Goal: Use online tool/utility: Utilize a website feature to perform a specific function

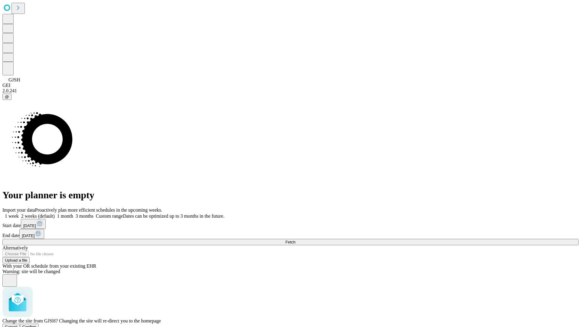
click at [37, 324] on span "Confirm" at bounding box center [29, 326] width 14 height 5
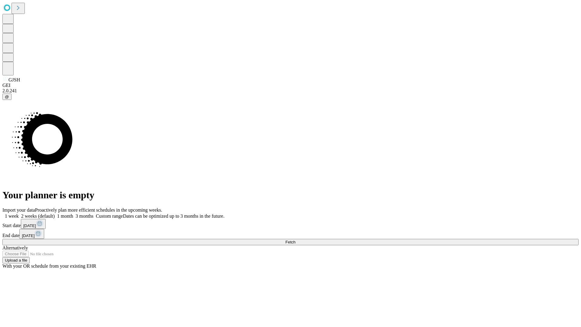
click at [73, 213] on label "1 month" at bounding box center [64, 215] width 18 height 5
click at [295, 240] on span "Fetch" at bounding box center [290, 242] width 10 height 5
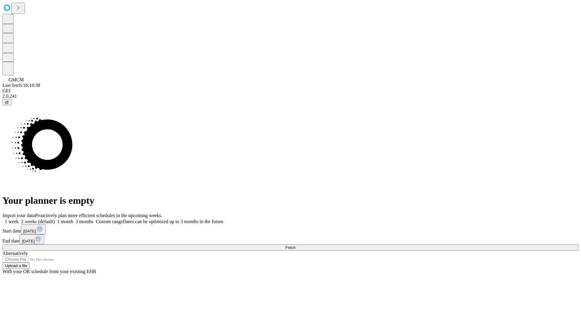
click at [73, 219] on label "1 month" at bounding box center [64, 221] width 18 height 5
click at [295, 245] on span "Fetch" at bounding box center [290, 247] width 10 height 5
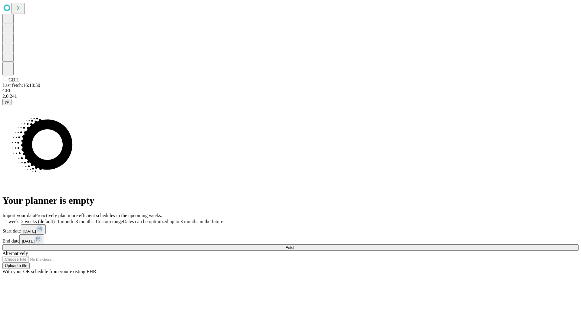
click at [295, 245] on span "Fetch" at bounding box center [290, 247] width 10 height 5
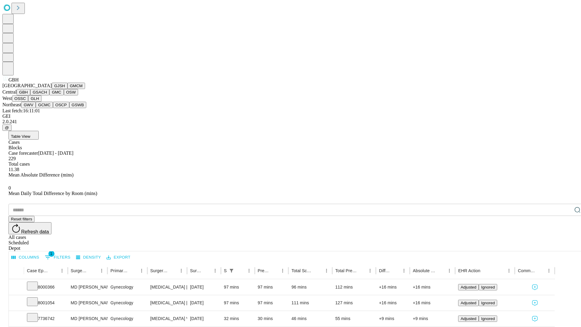
click at [47, 95] on button "GSACH" at bounding box center [39, 92] width 19 height 6
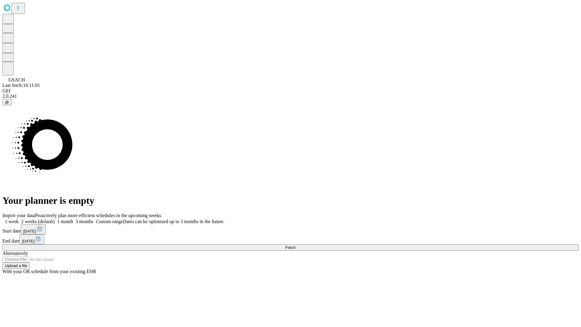
click at [73, 219] on label "1 month" at bounding box center [64, 221] width 18 height 5
click at [295, 245] on span "Fetch" at bounding box center [290, 247] width 10 height 5
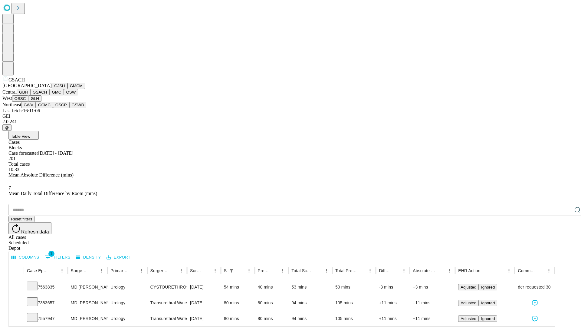
click at [49, 95] on button "GMC" at bounding box center [56, 92] width 14 height 6
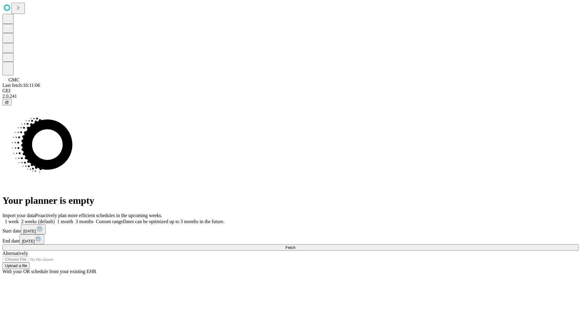
click at [73, 219] on label "1 month" at bounding box center [64, 221] width 18 height 5
click at [295, 245] on span "Fetch" at bounding box center [290, 247] width 10 height 5
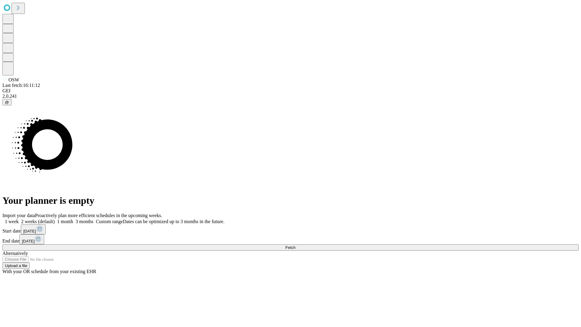
click at [73, 219] on label "1 month" at bounding box center [64, 221] width 18 height 5
click at [295, 245] on span "Fetch" at bounding box center [290, 247] width 10 height 5
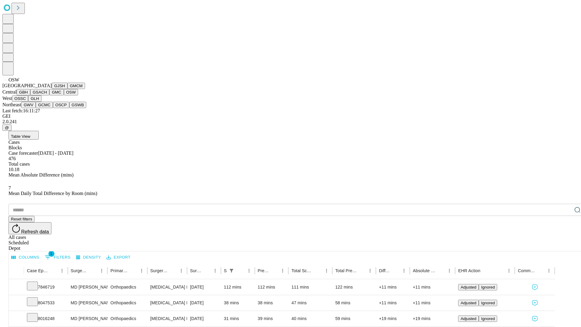
click at [28, 102] on button "OSSC" at bounding box center [20, 98] width 16 height 6
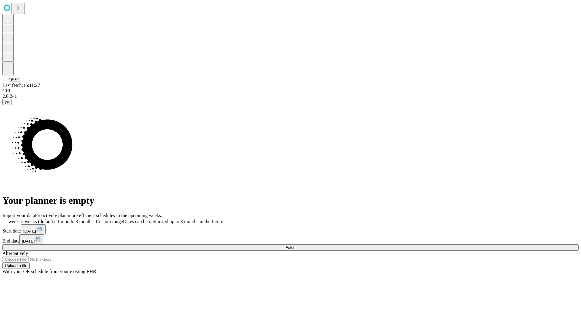
click at [73, 219] on label "1 month" at bounding box center [64, 221] width 18 height 5
click at [295, 245] on span "Fetch" at bounding box center [290, 247] width 10 height 5
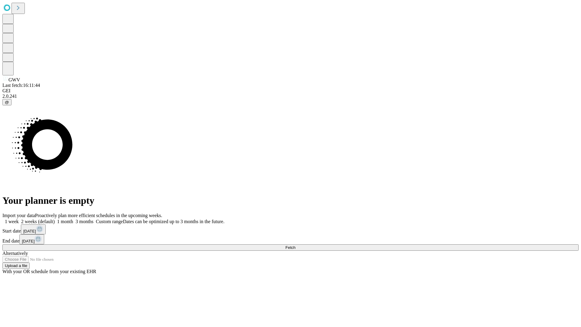
click at [73, 219] on label "1 month" at bounding box center [64, 221] width 18 height 5
click at [295, 245] on span "Fetch" at bounding box center [290, 247] width 10 height 5
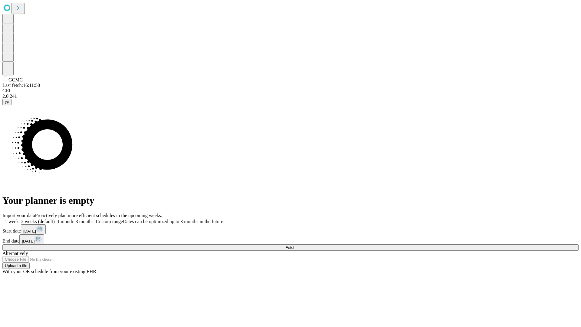
click at [73, 219] on label "1 month" at bounding box center [64, 221] width 18 height 5
click at [295, 245] on span "Fetch" at bounding box center [290, 247] width 10 height 5
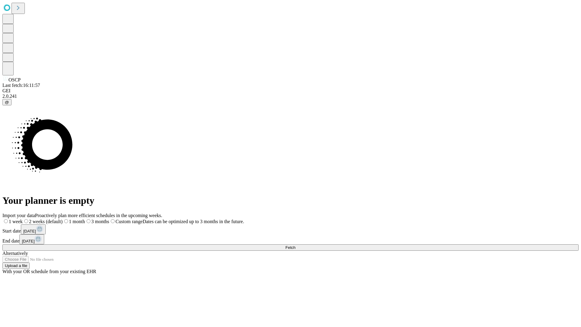
click at [295, 245] on span "Fetch" at bounding box center [290, 247] width 10 height 5
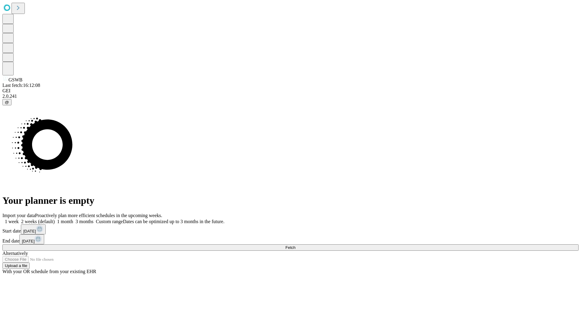
click at [73, 219] on label "1 month" at bounding box center [64, 221] width 18 height 5
click at [295, 245] on span "Fetch" at bounding box center [290, 247] width 10 height 5
